Goal: Communication & Community: Share content

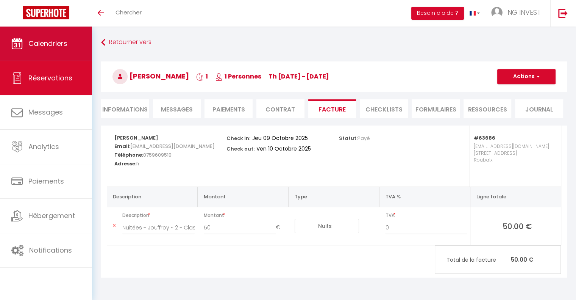
click at [52, 48] on link "Calendriers" at bounding box center [46, 44] width 92 height 34
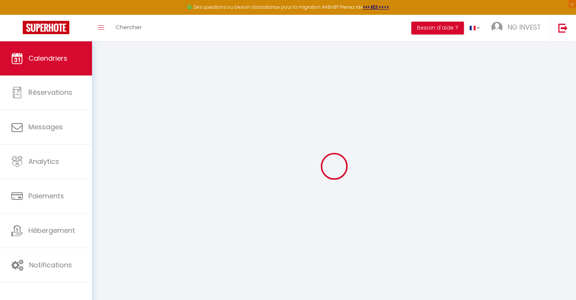
select select
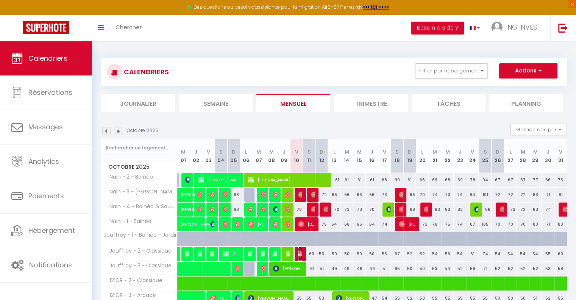
click at [300, 254] on img at bounding box center [301, 253] width 6 height 6
select select "OK"
select select "KO"
select select "0"
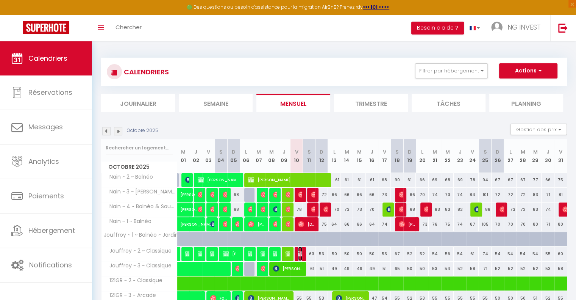
select select "1"
select select
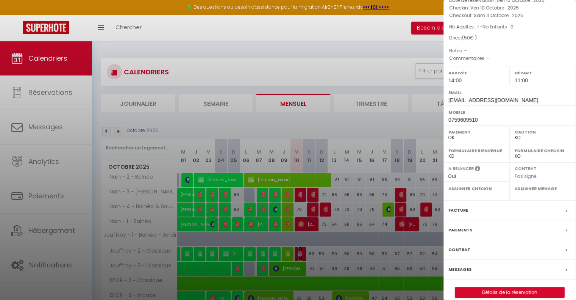
scroll to position [52, 0]
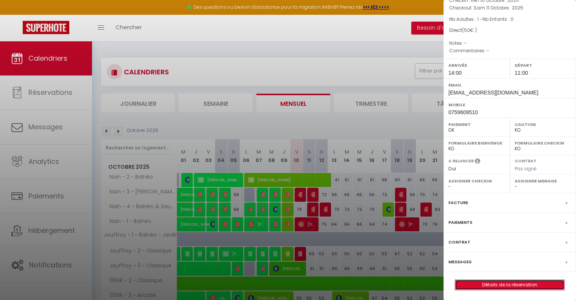
click at [504, 283] on link "Détails de la réservation" at bounding box center [509, 285] width 109 height 10
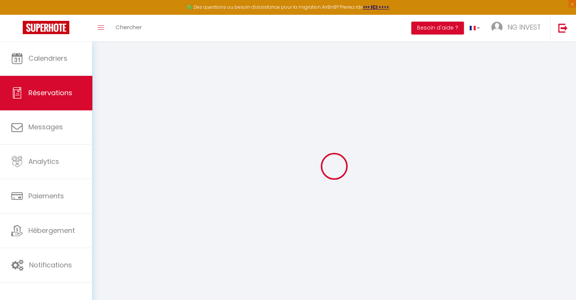
select select
checkbox input "false"
select select
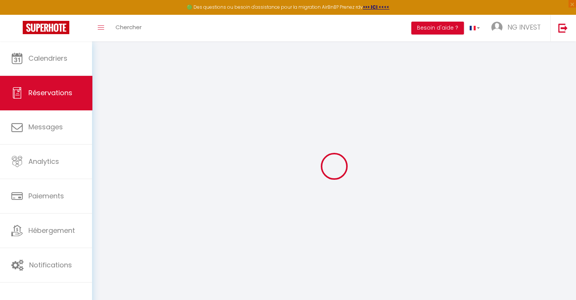
select select
checkbox input "false"
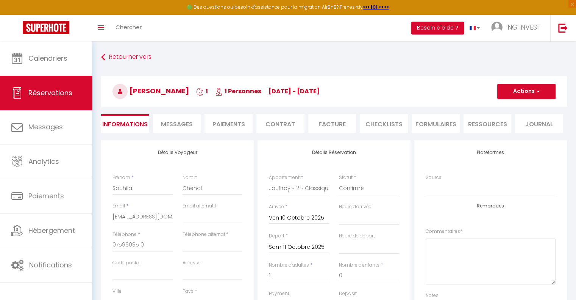
select select
checkbox input "false"
select select
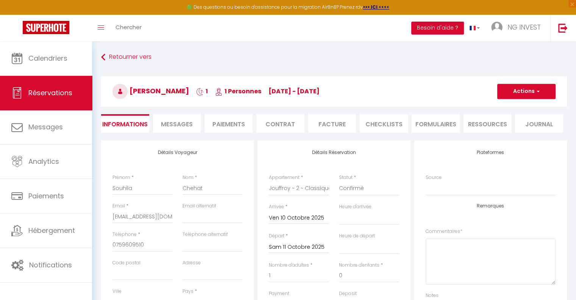
checkbox input "false"
select select "14:00"
select select "11:00"
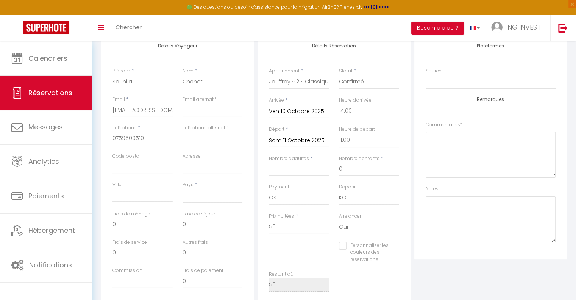
scroll to position [108, 0]
click at [353, 199] on select "OK KO" at bounding box center [369, 196] width 60 height 14
select select "15"
click at [339, 189] on select "OK KO" at bounding box center [369, 196] width 60 height 14
select select
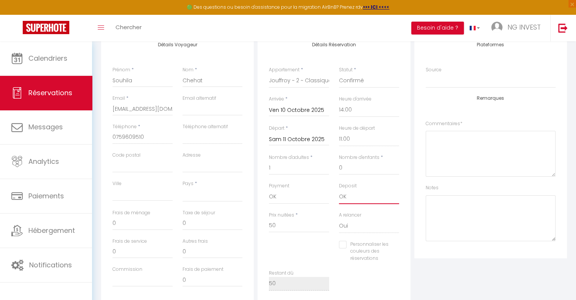
checkbox input "false"
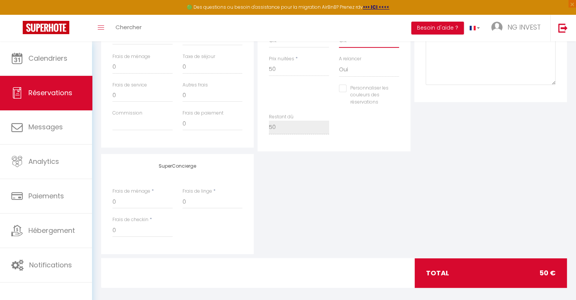
scroll to position [0, 0]
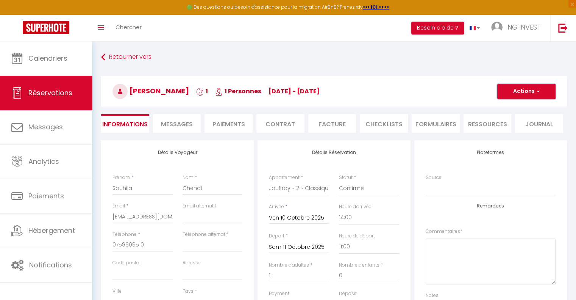
click at [524, 91] on button "Actions" at bounding box center [526, 91] width 58 height 15
click at [513, 106] on link "Enregistrer" at bounding box center [519, 108] width 60 height 10
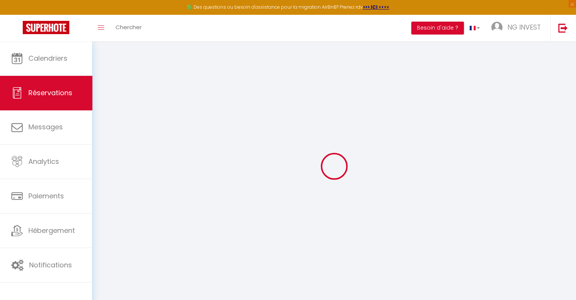
select select "not_cancelled"
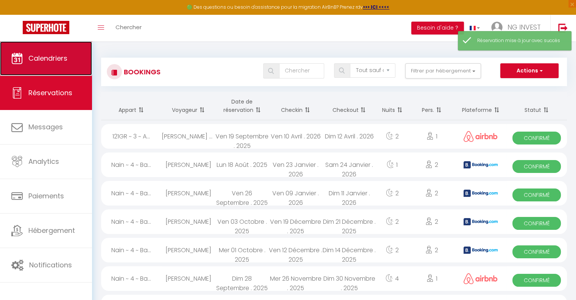
click at [62, 69] on link "Calendriers" at bounding box center [46, 58] width 92 height 34
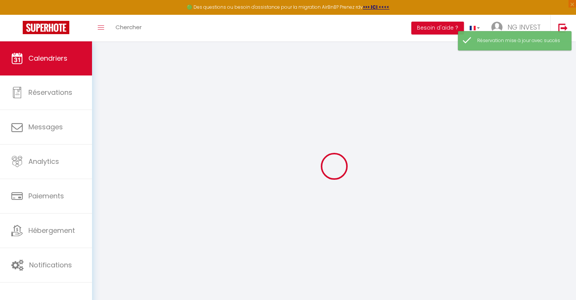
select select
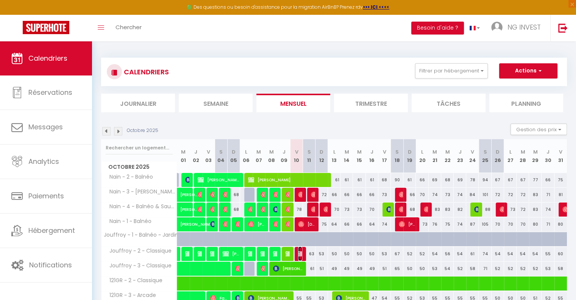
click at [299, 252] on img at bounding box center [301, 253] width 6 height 6
select select "OK"
select select "0"
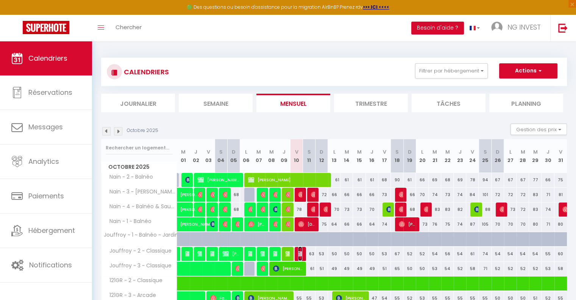
select select "1"
select select
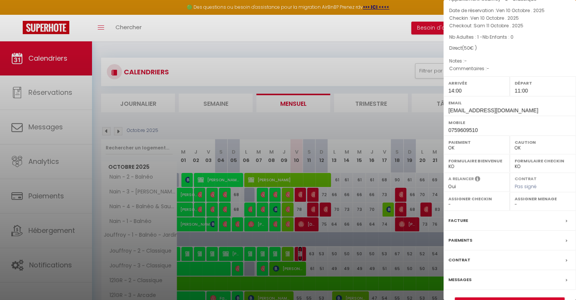
scroll to position [52, 0]
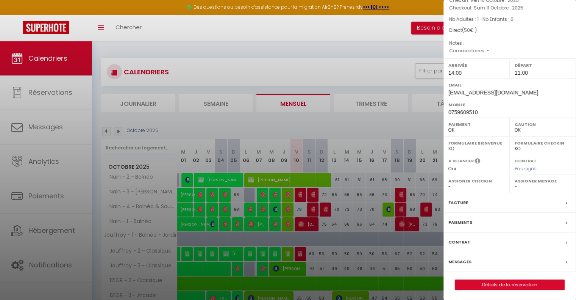
click at [464, 260] on label "Messages" at bounding box center [459, 262] width 23 height 8
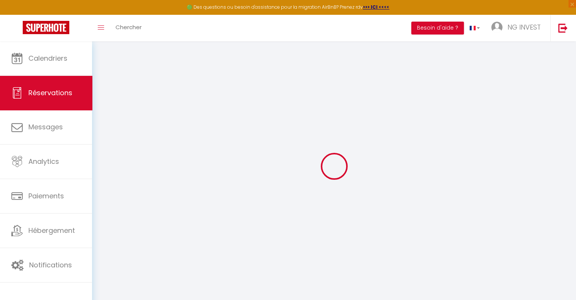
select select
checkbox input "false"
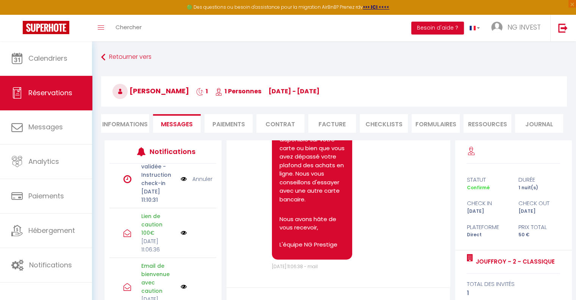
scroll to position [326, 0]
click at [196, 139] on link "Annuler" at bounding box center [202, 135] width 20 height 8
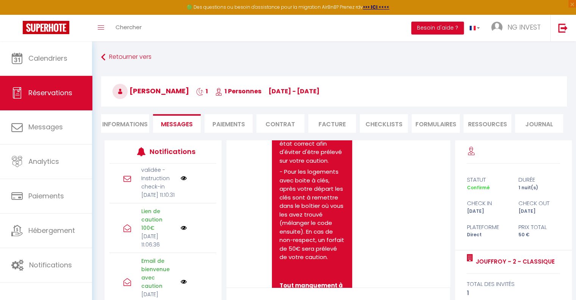
scroll to position [2472, 0]
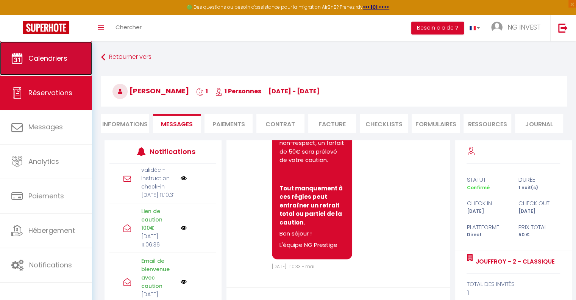
click at [70, 61] on link "Calendriers" at bounding box center [46, 58] width 92 height 34
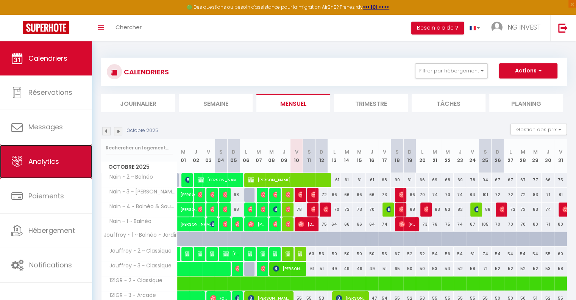
click at [58, 168] on link "Analytics" at bounding box center [46, 161] width 92 height 34
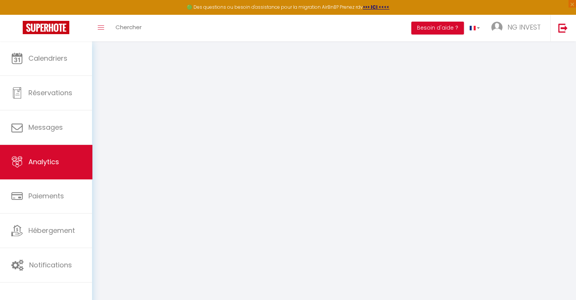
select select "2025"
select select "10"
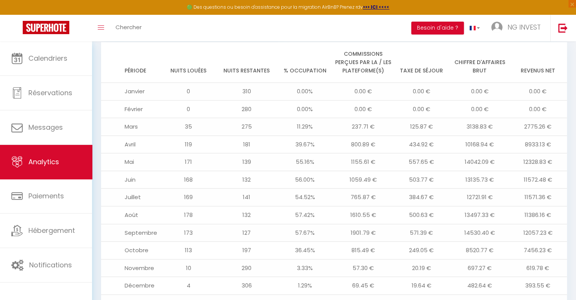
scroll to position [863, 0]
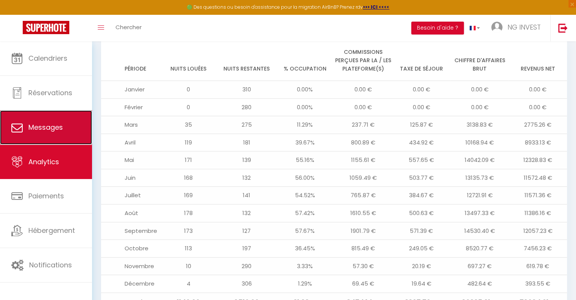
click at [56, 131] on span "Messages" at bounding box center [45, 126] width 34 height 9
select select "message"
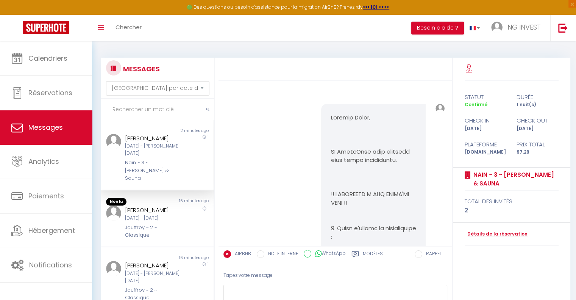
scroll to position [1674, 0]
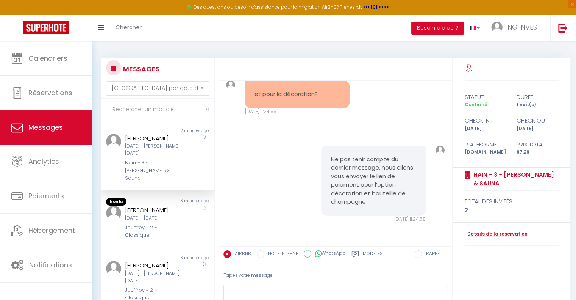
click at [364, 253] on label "Modèles" at bounding box center [373, 254] width 20 height 9
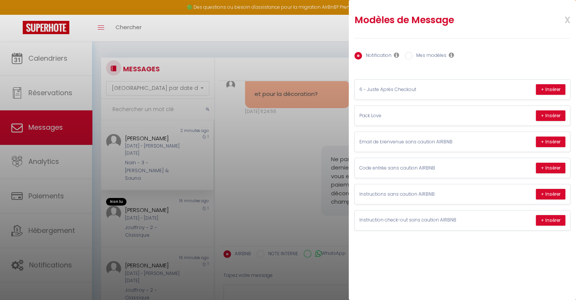
click at [412, 57] on input "Mes modèles" at bounding box center [409, 56] width 8 height 8
radio input "true"
radio input "false"
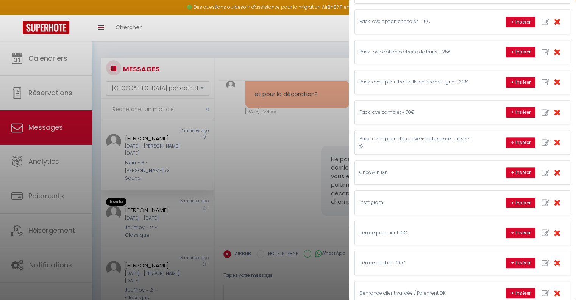
scroll to position [350, 0]
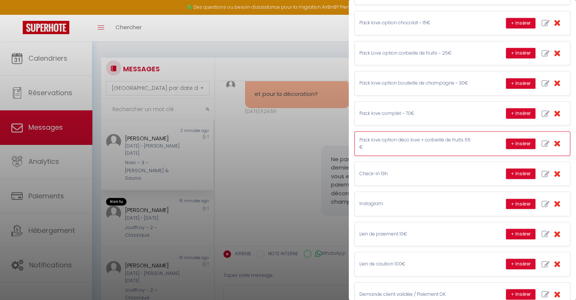
click at [542, 140] on icon "button" at bounding box center [546, 144] width 8 height 8
type input "Pack love option déco love + corbeille de fruits 55€"
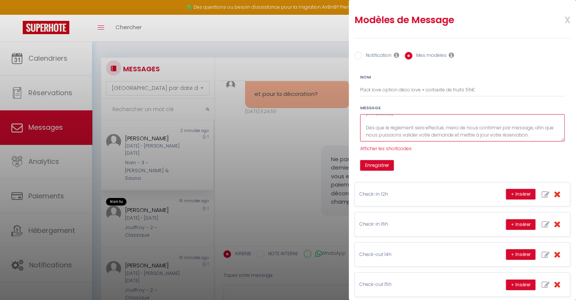
scroll to position [0, 5]
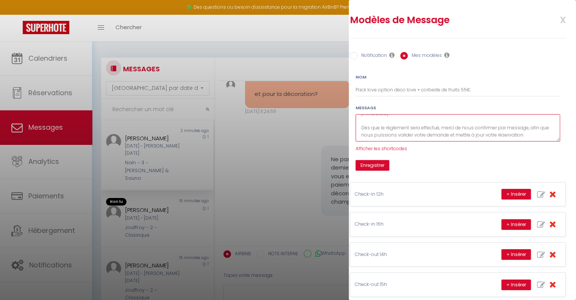
drag, startPoint x: 365, startPoint y: 119, endPoint x: 575, endPoint y: 164, distance: 214.3
click at [575, 164] on div "Modèles de Message x Notification Mes modèles Nom Pack love option déco love + …" at bounding box center [462, 150] width 227 height 300
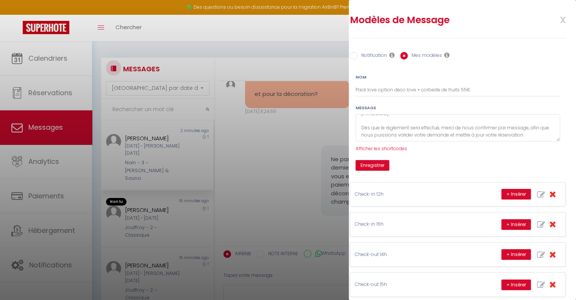
click at [428, 160] on div "Enregistrer" at bounding box center [458, 165] width 214 height 11
click at [374, 166] on button "Enregistrer" at bounding box center [373, 165] width 34 height 11
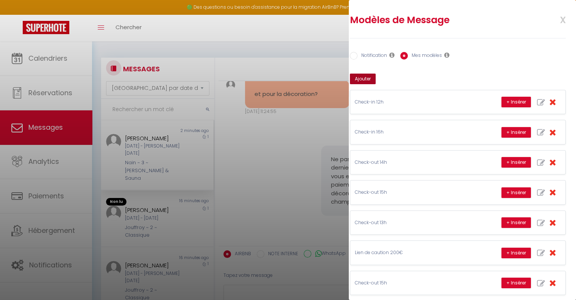
click at [365, 78] on button "Ajouter" at bounding box center [363, 78] width 26 height 11
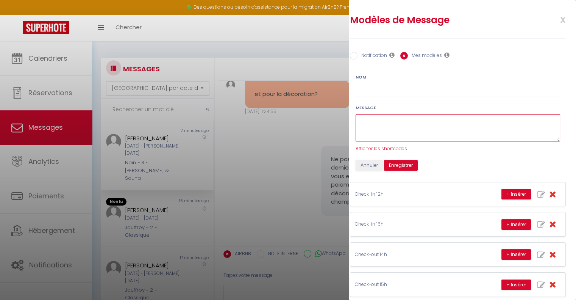
paste textarea "Bonjour [GUEST:FIRST_NAME], Vous souhaitez la formule Pack Love option décorati…"
click at [384, 130] on textarea "Bonjour [GUEST:FIRST_NAME], Vous souhaitez la formule Pack Love option décorati…" at bounding box center [458, 128] width 205 height 28
click at [381, 136] on textarea "Bonjour [GUEST:FIRST_NAME], Vous souhaitez la formule Pack Love option décorati…" at bounding box center [458, 128] width 205 height 28
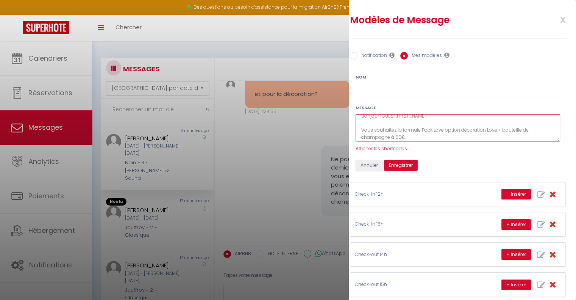
type textarea "Bonjour [GUEST:FIRST_NAME], Vous souhaitez la formule Pack Love option décorati…"
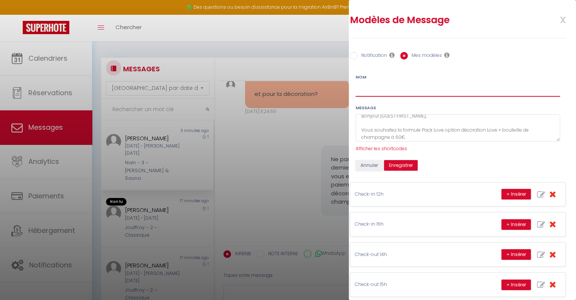
click at [375, 92] on input "Nom" at bounding box center [458, 90] width 205 height 14
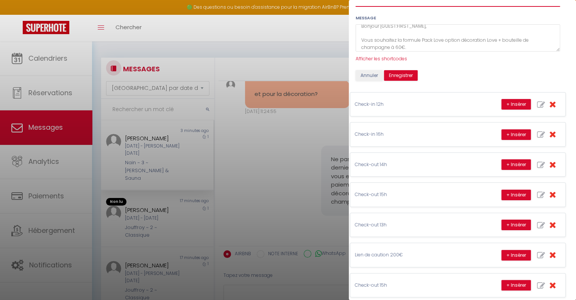
scroll to position [72, 5]
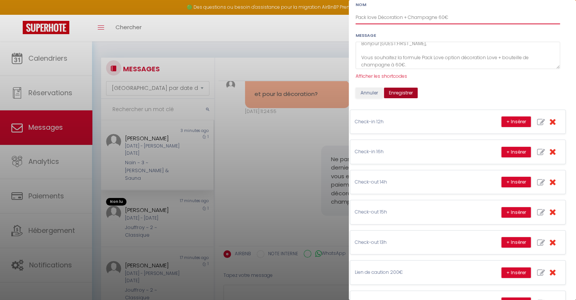
type input "Pack love Décoration + Champagne 60€"
click at [406, 91] on button "Enregistrer" at bounding box center [401, 92] width 34 height 11
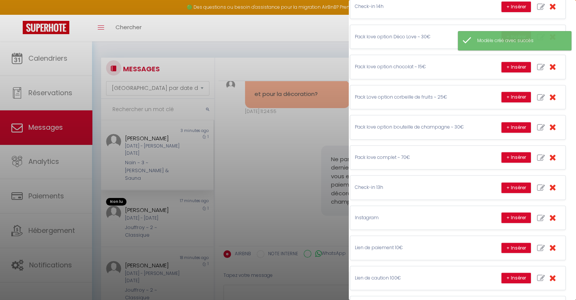
scroll to position [427, 5]
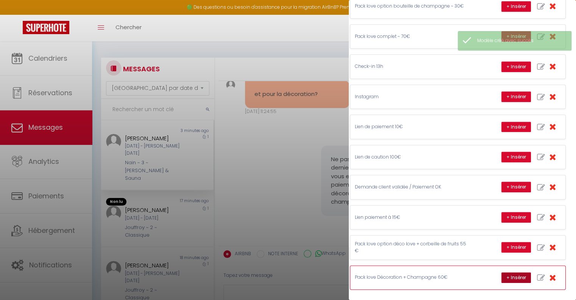
click at [504, 272] on button "+ Insérer" at bounding box center [516, 277] width 30 height 11
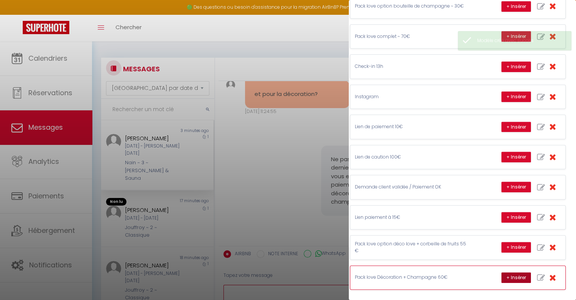
type textarea "Bonjour [PERSON_NAME], Vous souhaitez la formule Pack Love option décoration Lo…"
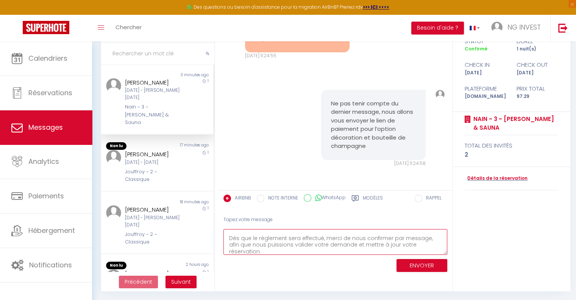
scroll to position [53, 0]
click at [415, 263] on button "ENVOYER" at bounding box center [422, 265] width 51 height 13
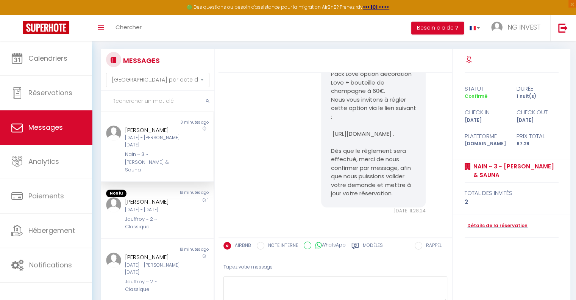
scroll to position [3, 0]
